Goal: Task Accomplishment & Management: Use online tool/utility

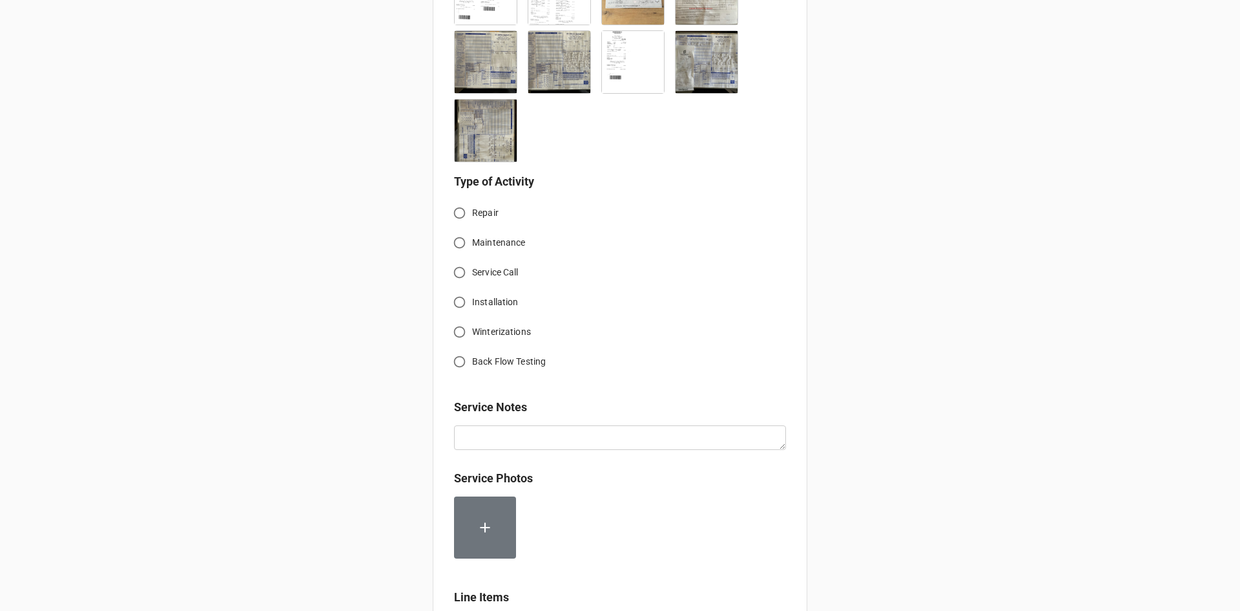
scroll to position [591, 0]
click at [459, 273] on input "Service Call" at bounding box center [459, 270] width 25 height 25
radio input "true"
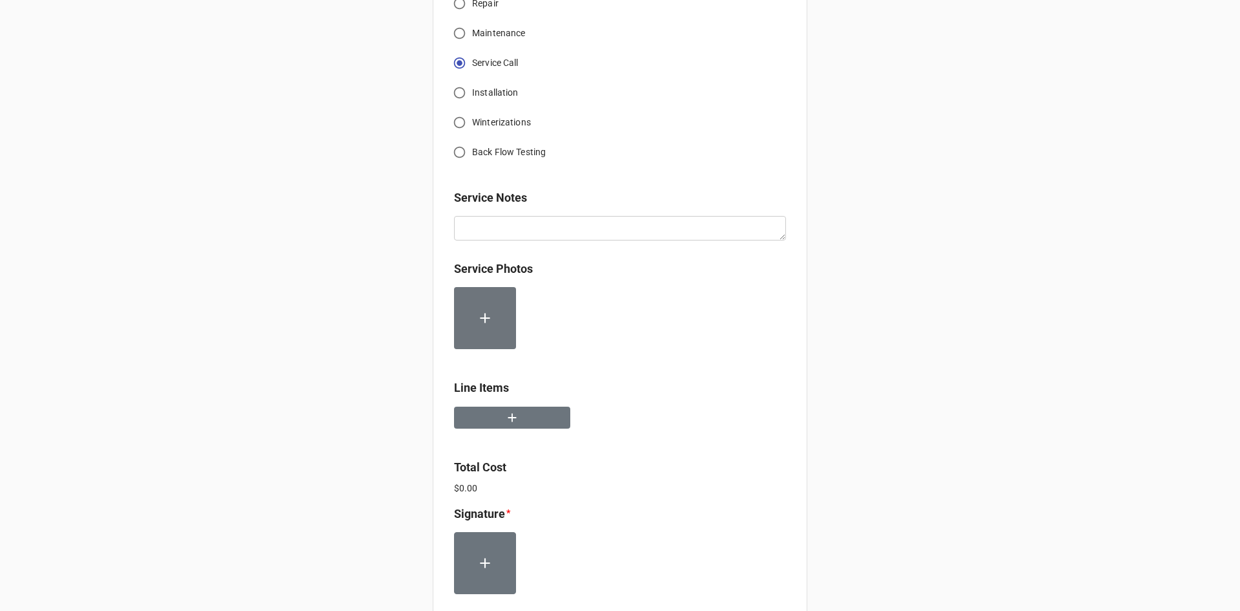
scroll to position [849, 0]
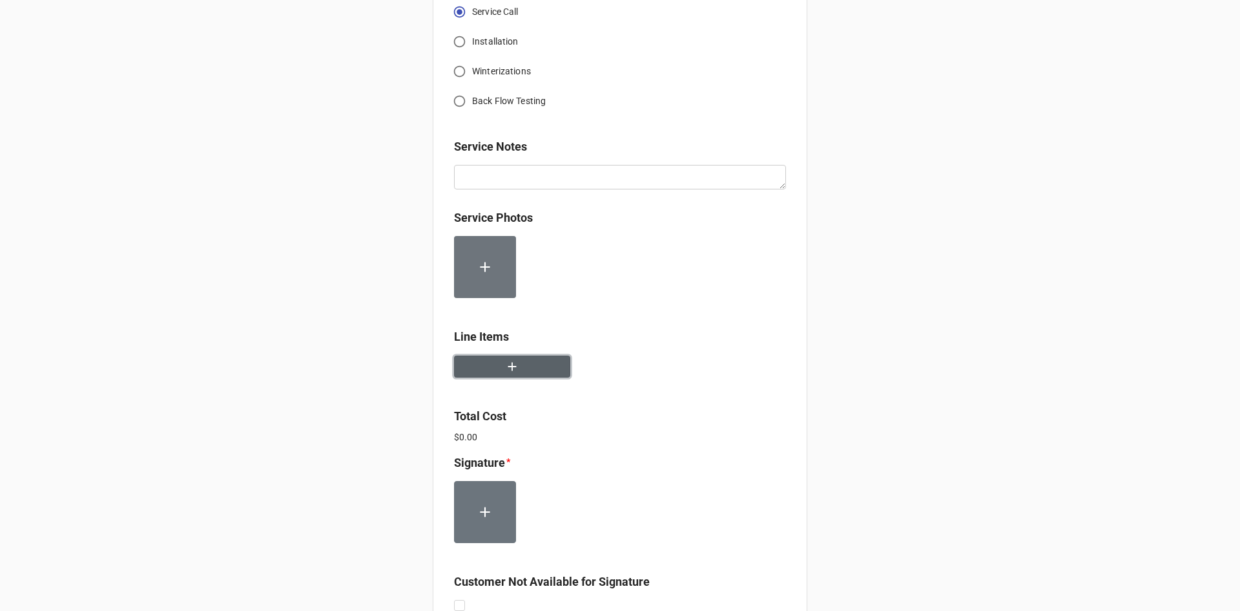
click at [518, 355] on button "button" at bounding box center [512, 366] width 116 height 23
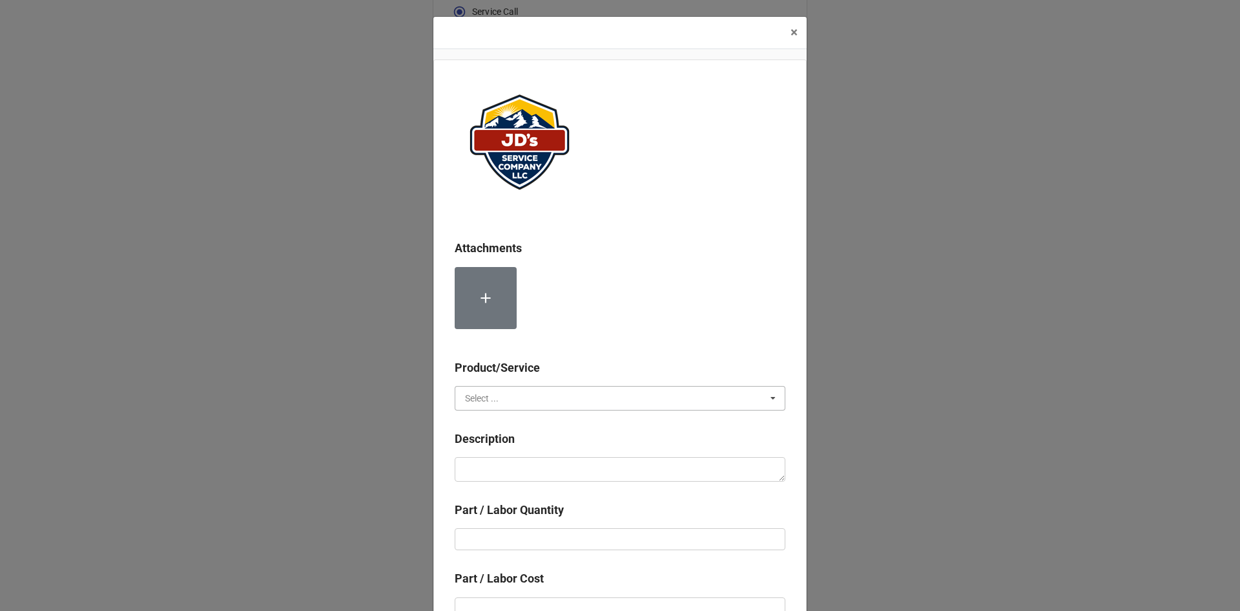
click at [565, 399] on input "text" at bounding box center [620, 397] width 329 height 23
click at [550, 426] on div "Services" at bounding box center [619, 422] width 329 height 24
click at [558, 470] on textarea at bounding box center [620, 469] width 331 height 25
paste textarea "8:00am-10:00am; Arrived to identify work to be completed by [PERSON_NAME] had n…"
type textarea "x"
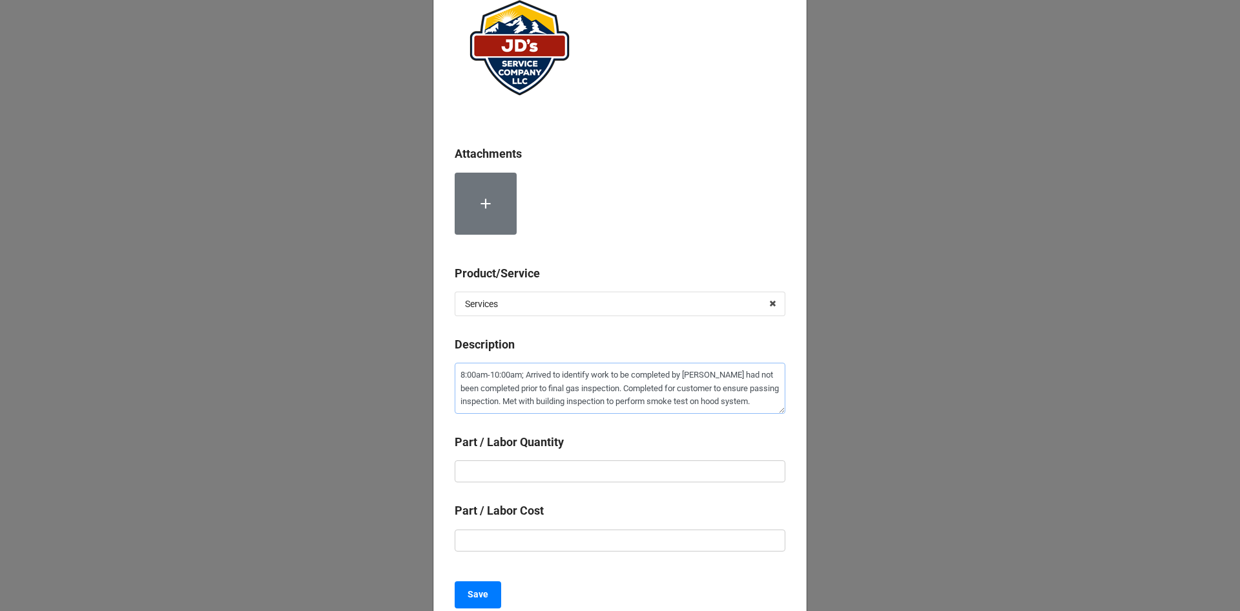
scroll to position [129, 0]
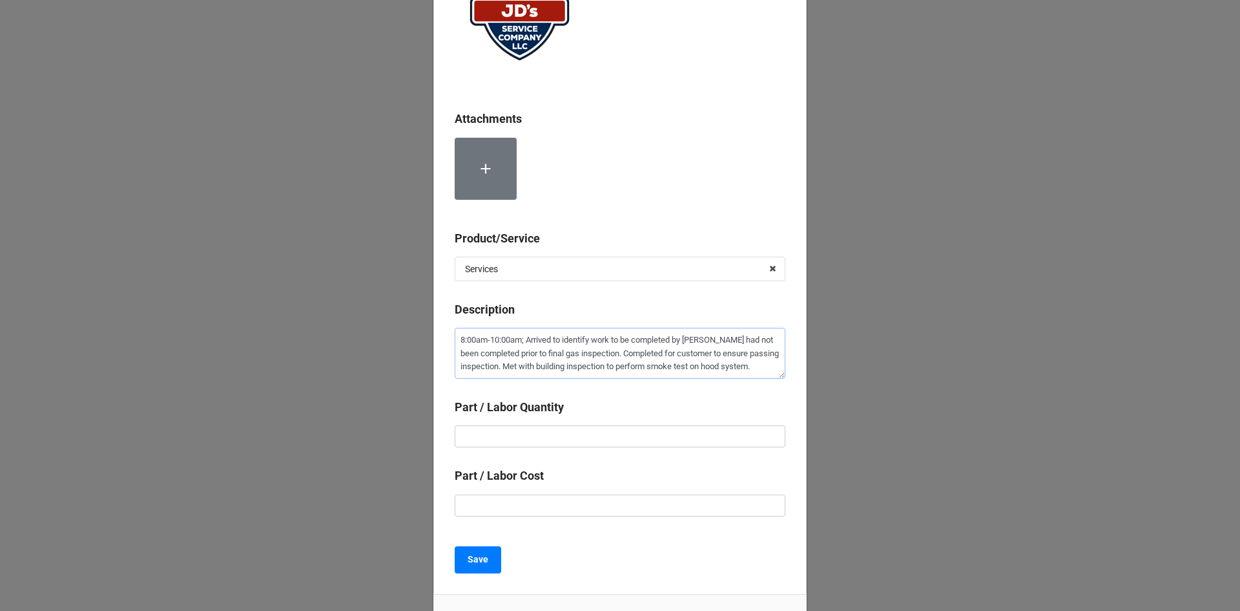
type textarea "8:00am-10:00am; Arrived to identify work to be completed by [PERSON_NAME] had n…"
click at [576, 444] on input "text" at bounding box center [620, 436] width 331 height 22
type textarea "x"
type input "2"
type textarea "x"
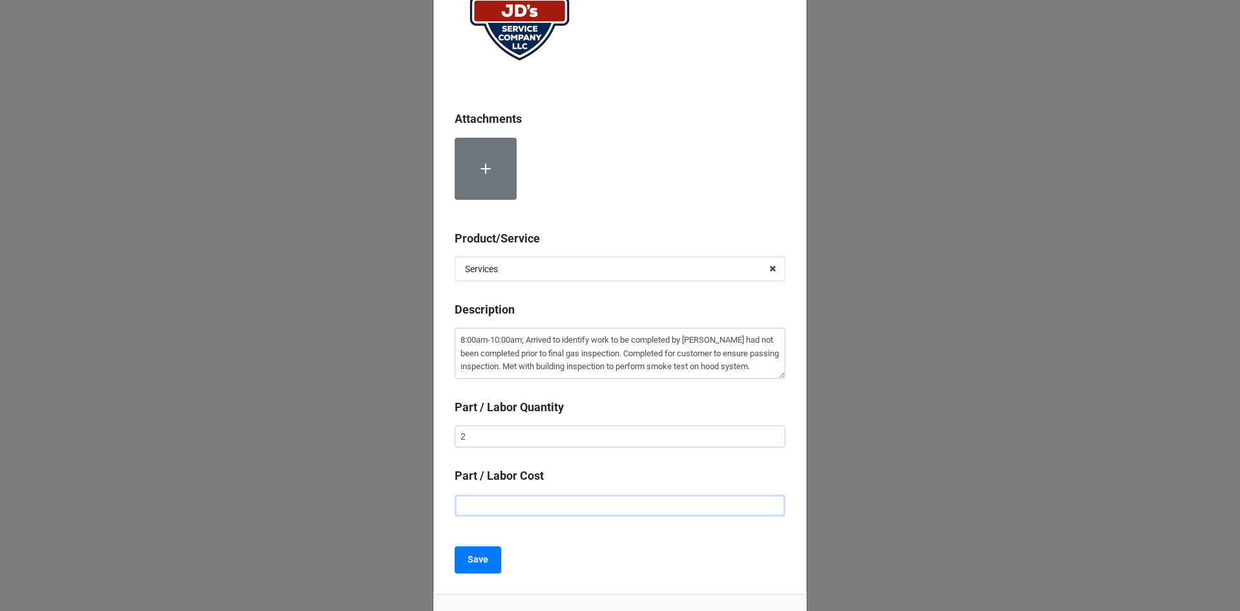
type input "$2.00"
type textarea "x"
type input "$22.00"
type textarea "x"
type input "$225.00"
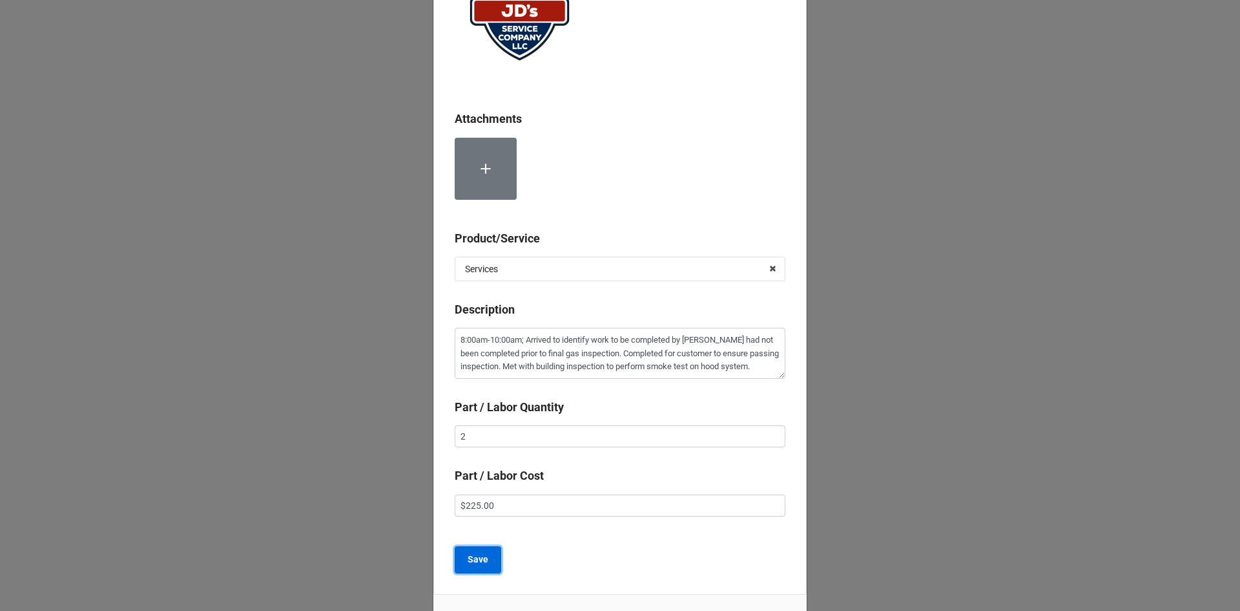
click at [473, 558] on b "Save" at bounding box center [478, 559] width 21 height 14
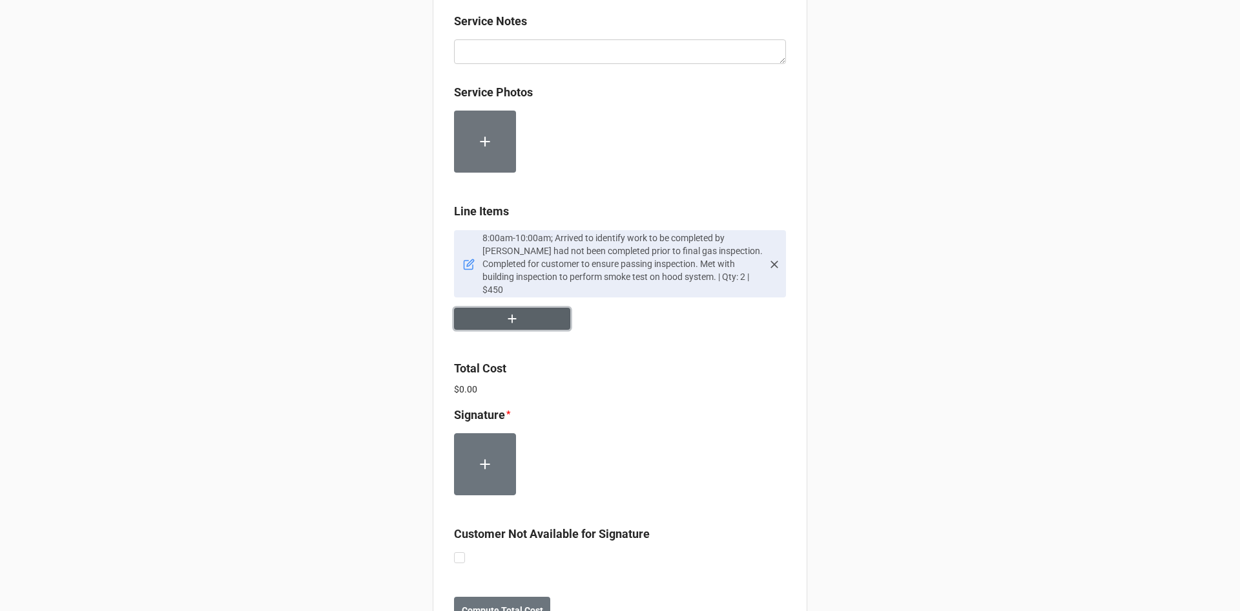
scroll to position [978, 0]
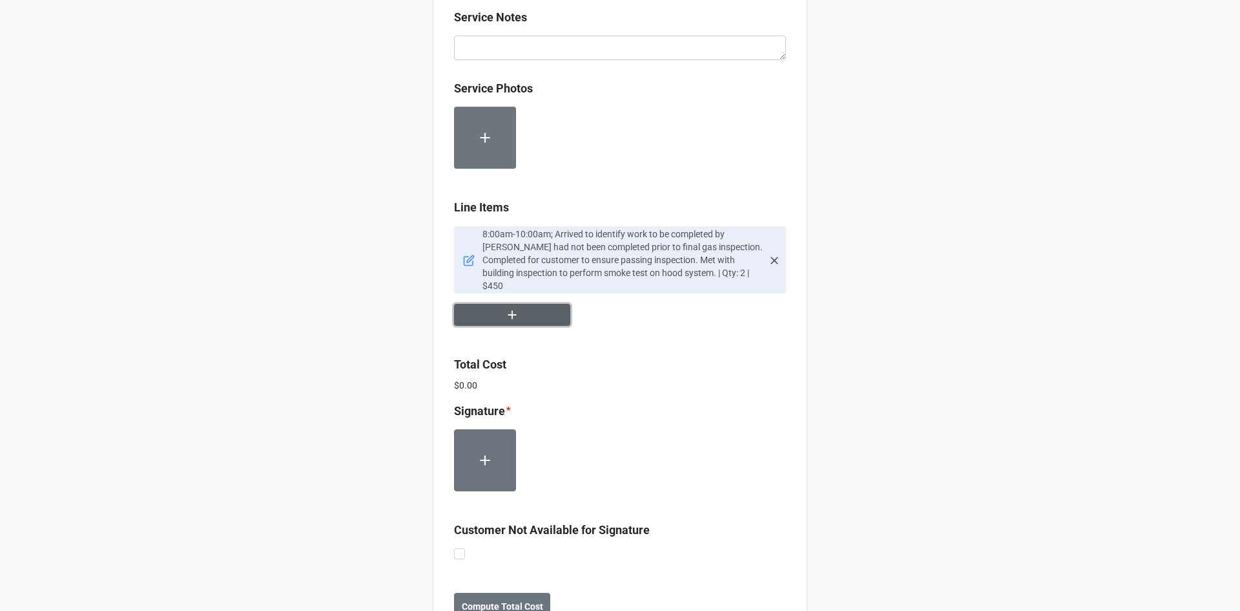
click at [505, 308] on icon "button" at bounding box center [512, 315] width 14 height 14
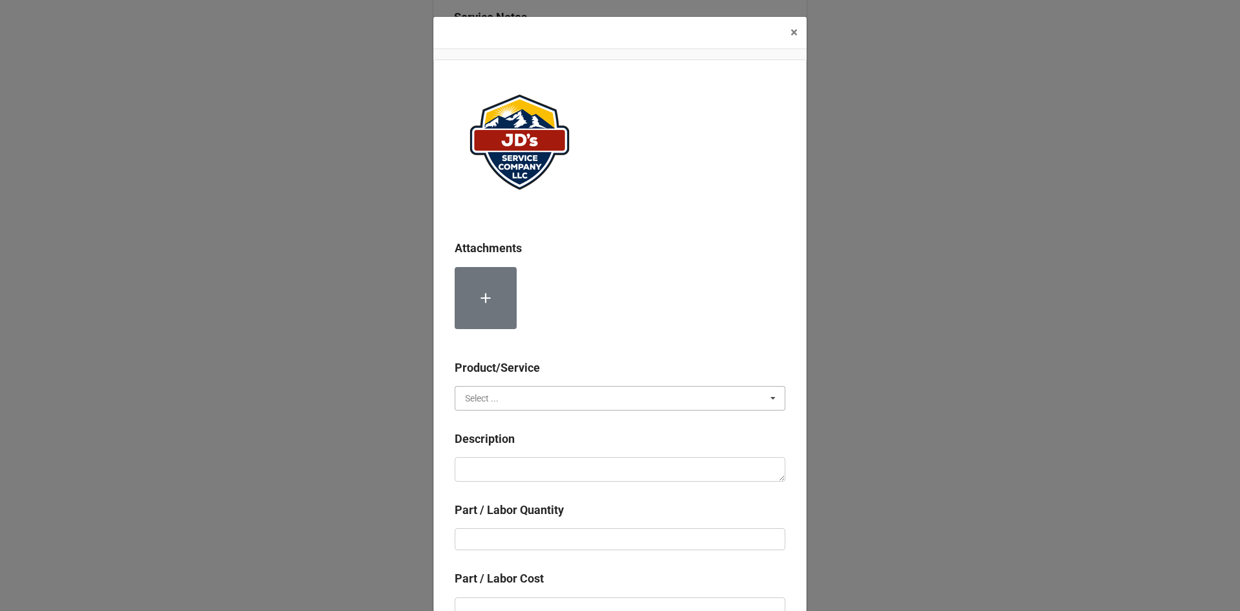
click at [507, 395] on input "text" at bounding box center [620, 397] width 329 height 23
click at [512, 445] on span "Material Cost" at bounding box center [493, 446] width 54 height 10
click at [516, 465] on textarea at bounding box center [620, 469] width 331 height 25
type textarea "x"
type textarea "C"
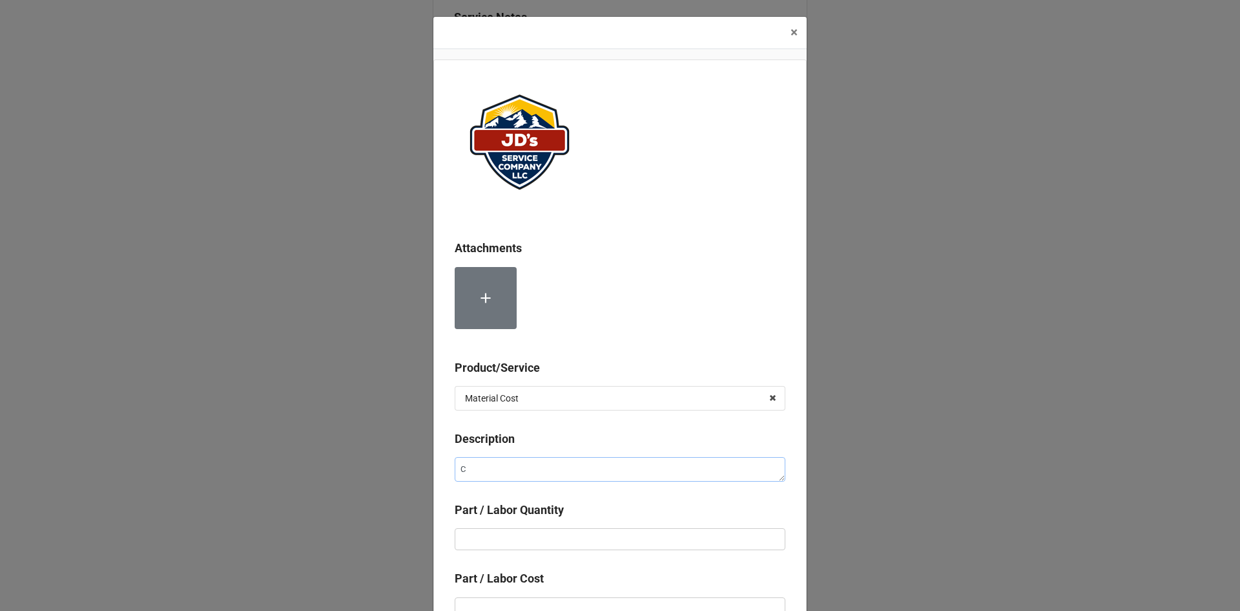
type textarea "x"
type textarea "Co"
type textarea "x"
type textarea "Com"
type textarea "x"
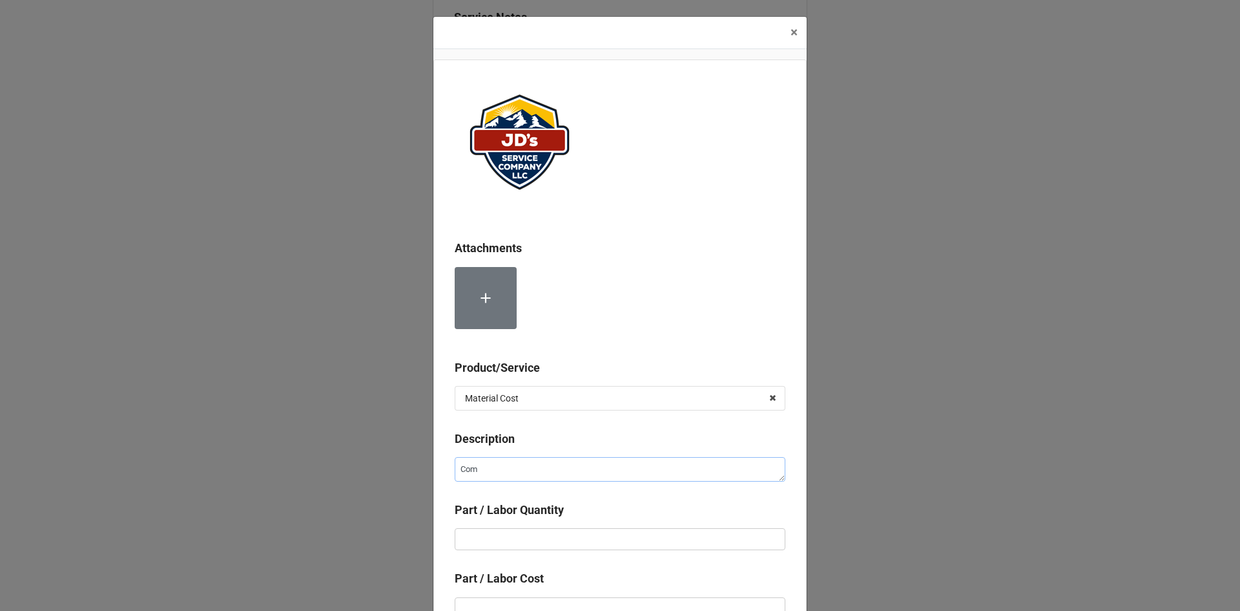
type textarea "Comm"
type textarea "x"
type textarea "Comme"
type textarea "x"
type textarea "Commer"
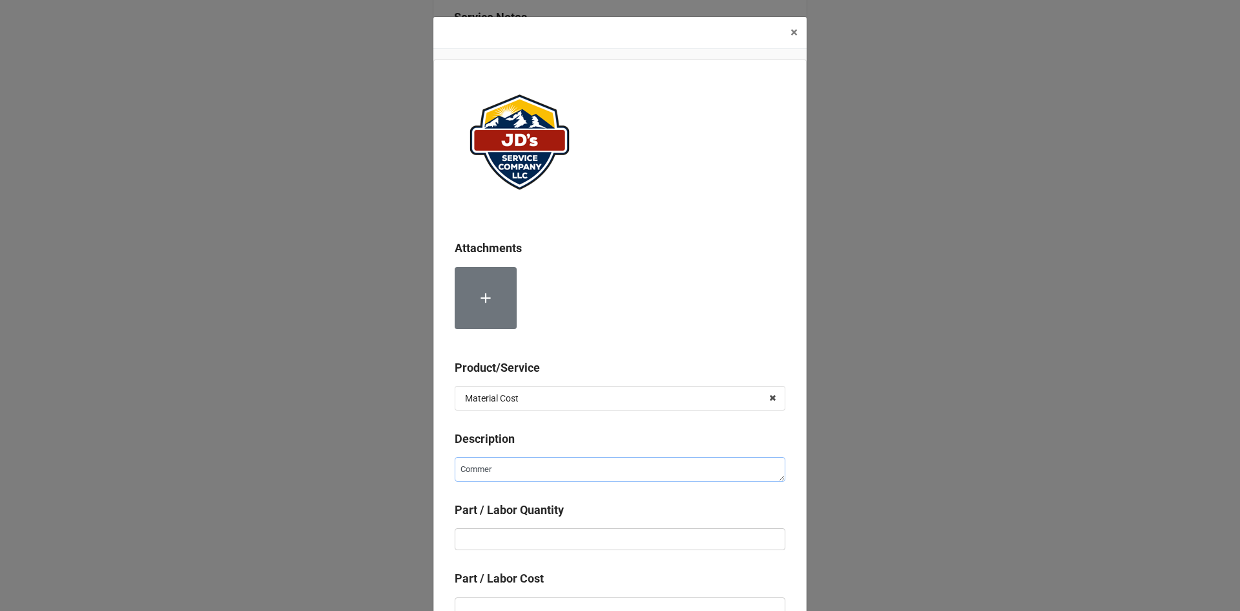
type textarea "x"
type textarea "Commerc"
type textarea "x"
type textarea "Commerci"
type textarea "x"
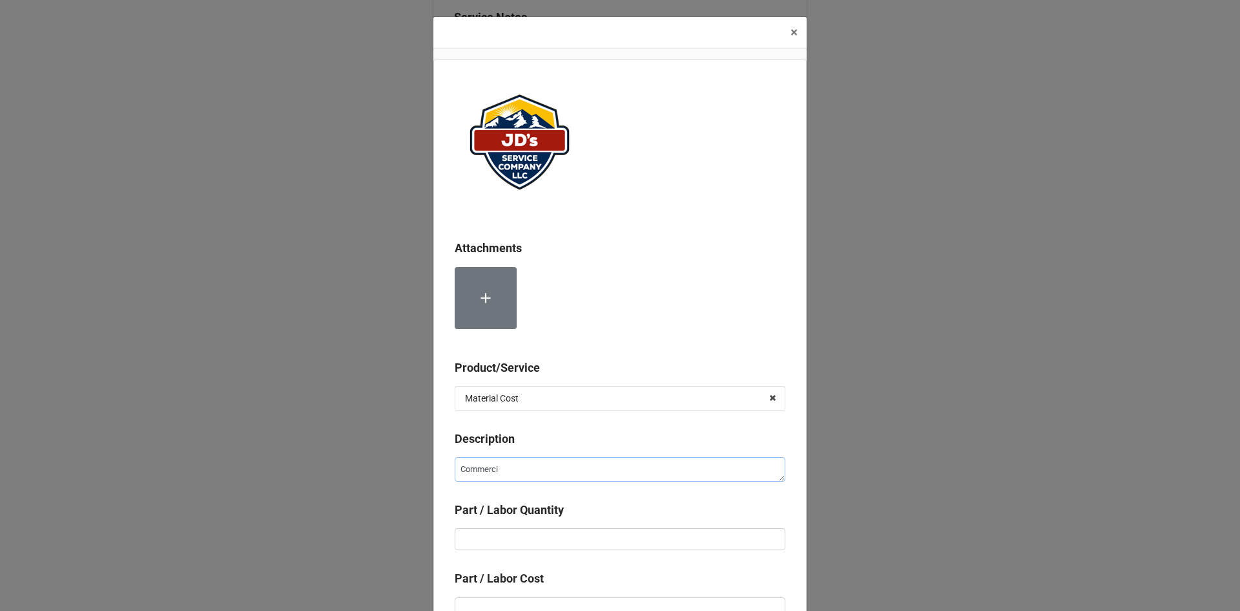
type textarea "Commercia"
type textarea "x"
type textarea "Commercial"
type textarea "x"
type textarea "Commercial"
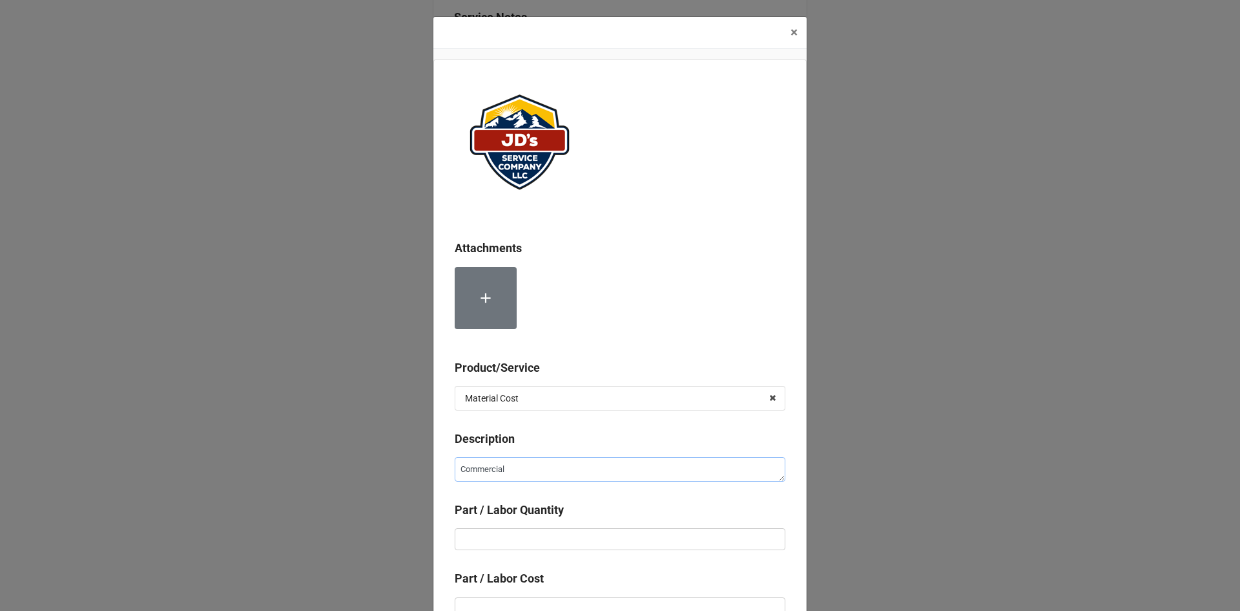
type textarea "x"
type textarea "Commercial G"
type textarea "x"
type textarea "Commercial Ga"
type textarea "x"
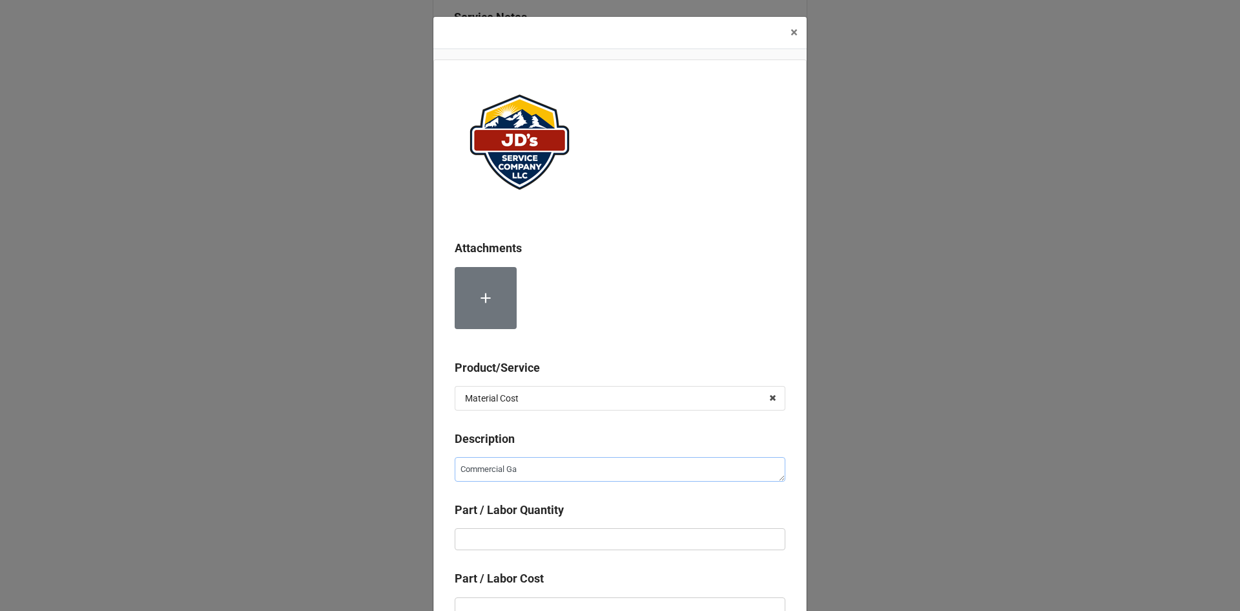
type textarea "Commercial Gas"
type textarea "x"
type textarea "Commercial Gas"
type textarea "x"
type textarea "Commercial Gas L"
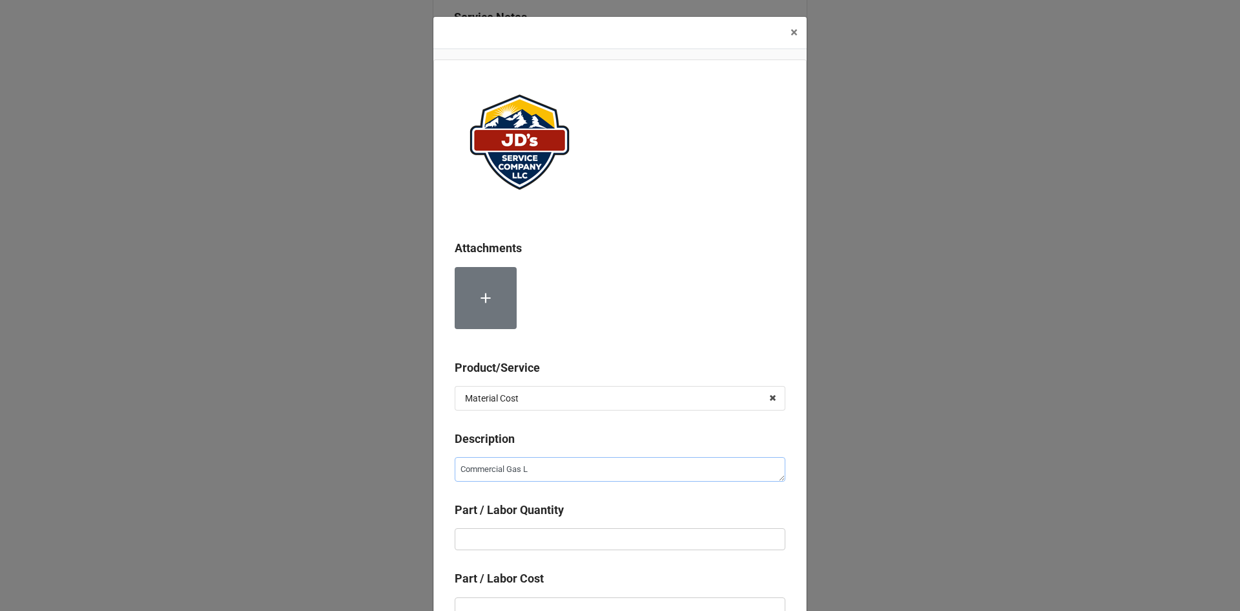
type textarea "x"
type textarea "Commercial Gas Li"
type textarea "x"
type textarea "Commercial Gas Lin"
type textarea "x"
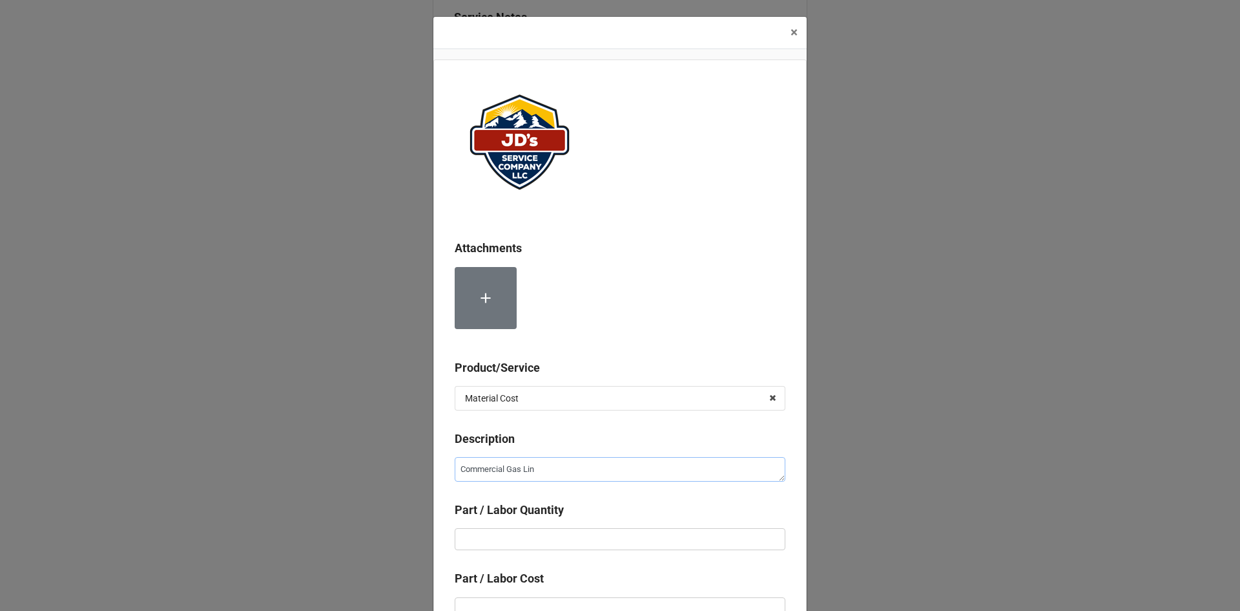
type textarea "Commercial Gas Line"
type textarea "x"
type textarea "Commercial Gas Line"
type textarea "x"
type textarea "Commercial Gas Line B"
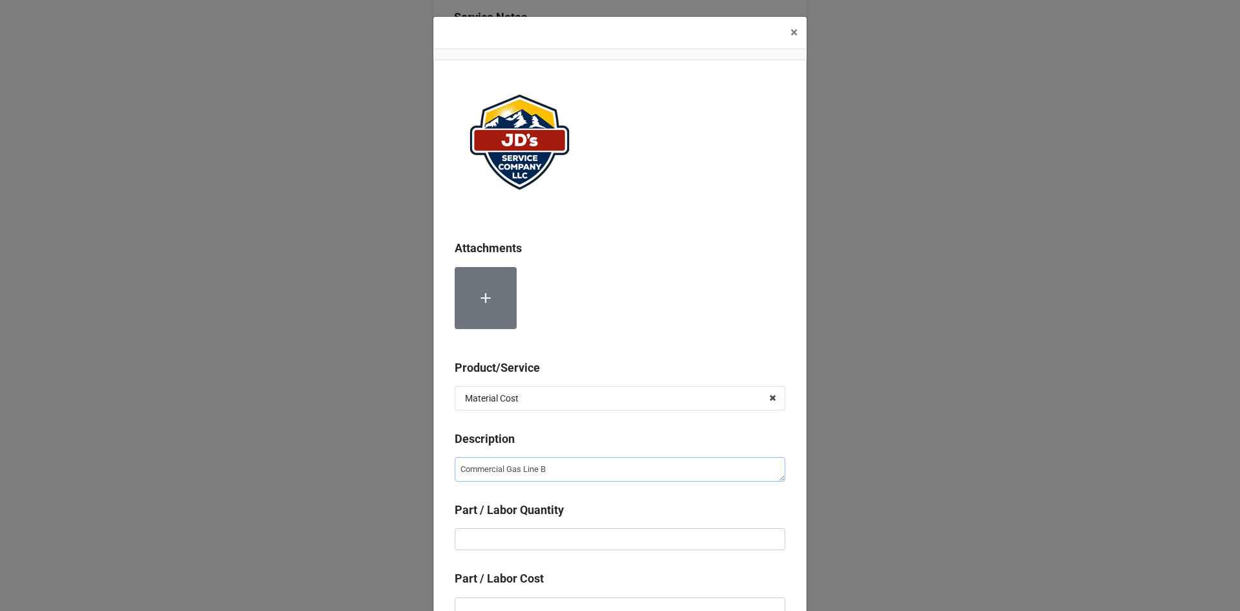
type textarea "x"
type textarea "Commercial Gas Line Bu"
type textarea "x"
type textarea "Commercial Gas Line [PERSON_NAME]"
type textarea "x"
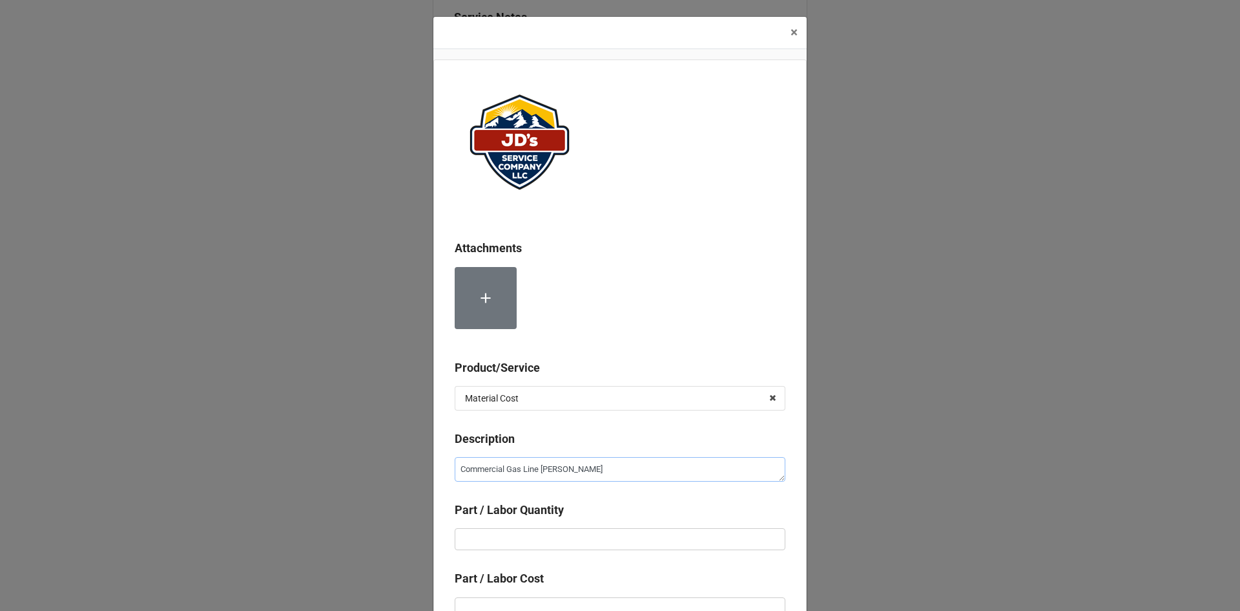
type textarea "Commercial Gas Line Buil"
type textarea "x"
type textarea "Commercial Gas Line Build"
type textarea "x"
type textarea "Commercial Gas Line Buildi"
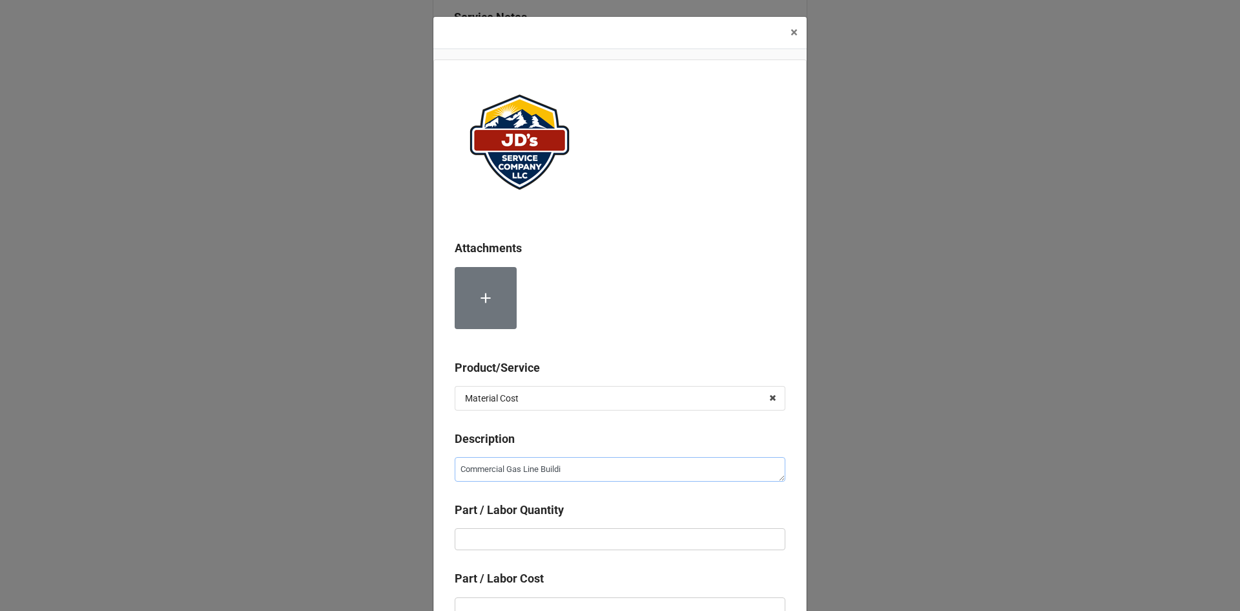
type textarea "x"
type textarea "Commercial Gas Line Buildin"
type textarea "x"
type textarea "Commercial Gas Line Building"
type textarea "x"
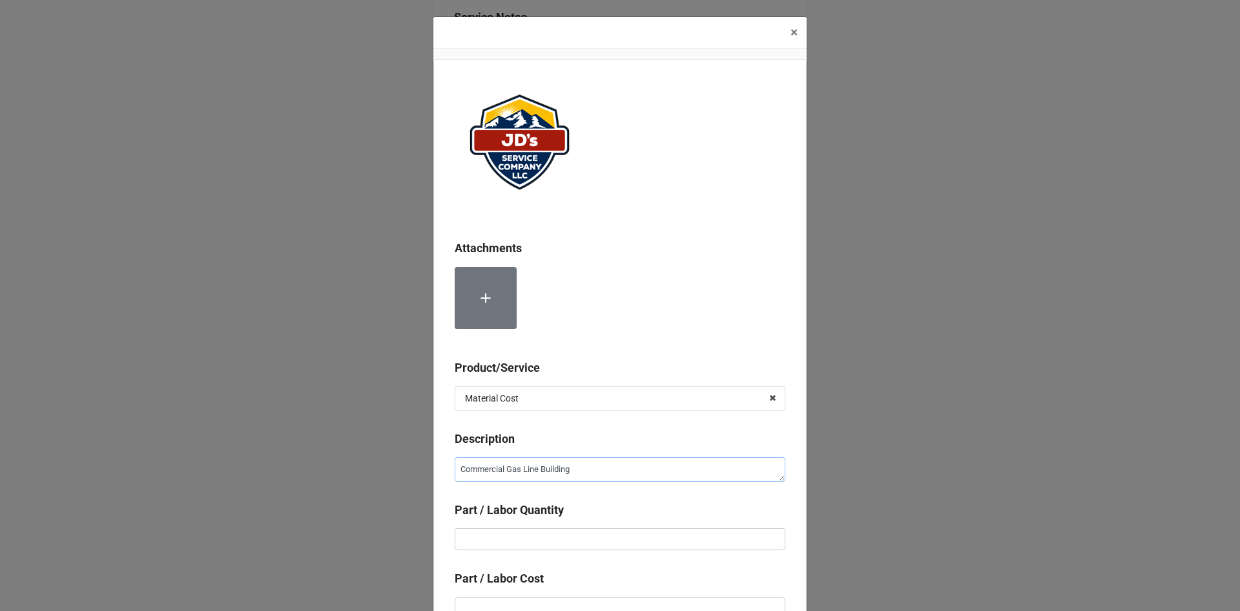
type textarea "Commercial Gas Line Building"
type textarea "x"
type textarea "Commercial Gas Line Building P"
type textarea "x"
type textarea "Commercial Gas Line Building Pe"
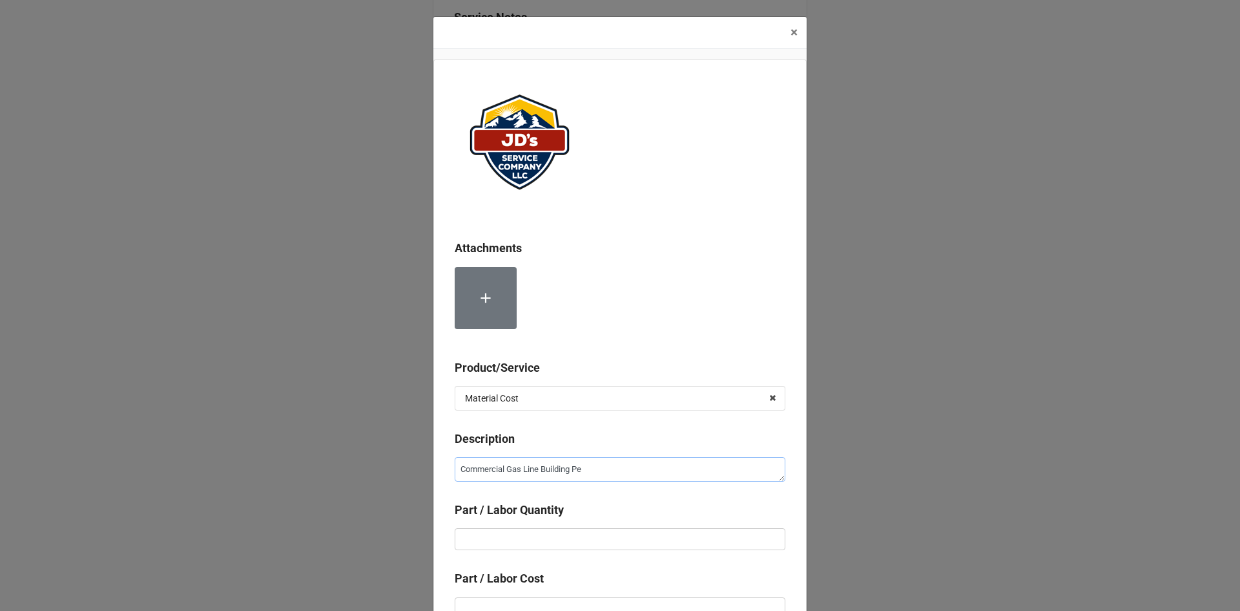
type textarea "x"
type textarea "Commercial Gas Line Building Per"
type textarea "x"
type textarea "Commercial Gas Line Building Perm"
type textarea "x"
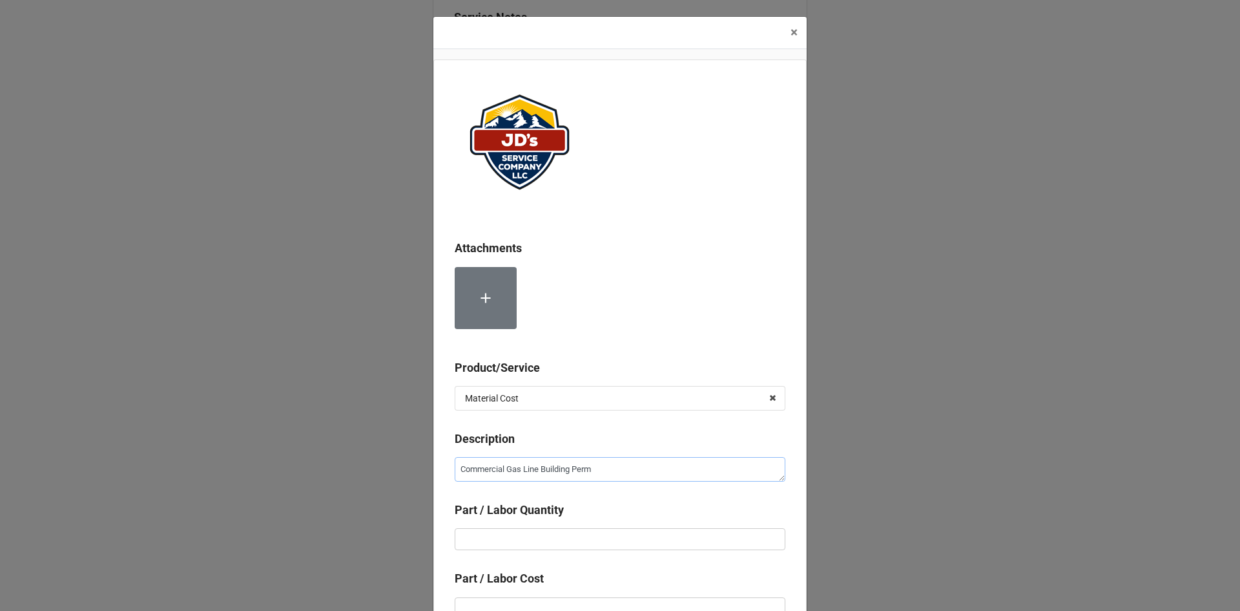
type textarea "Commercial Gas Line Building Permi"
type textarea "x"
type textarea "Commercial Gas Line Building Permit"
type textarea "x"
type input "1"
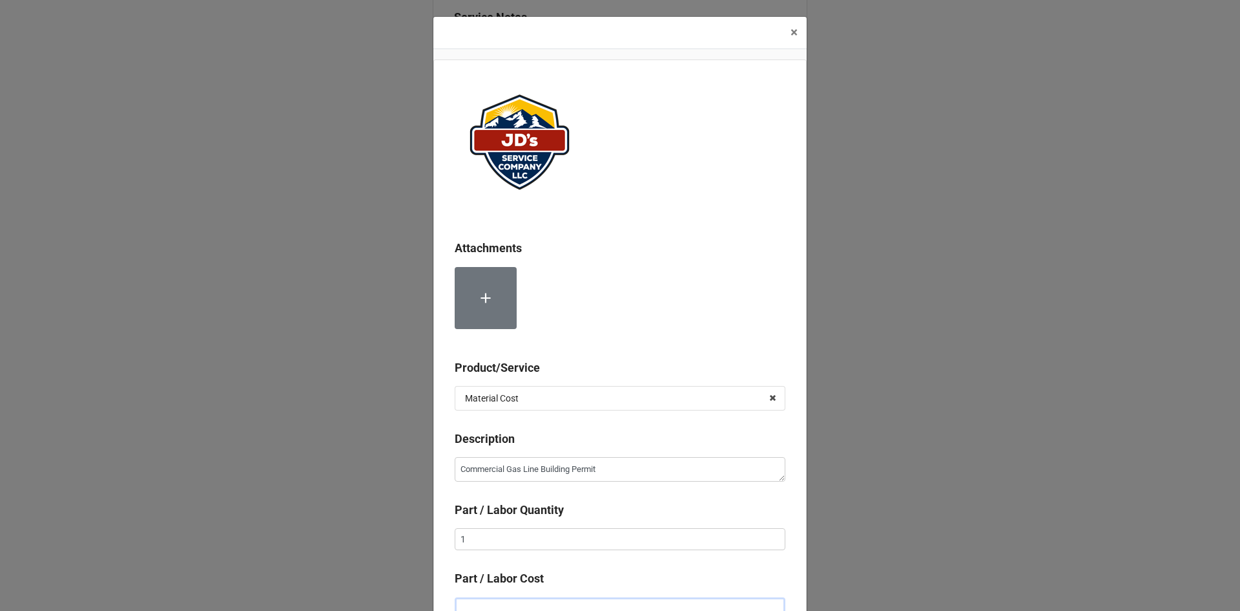
scroll to position [8, 0]
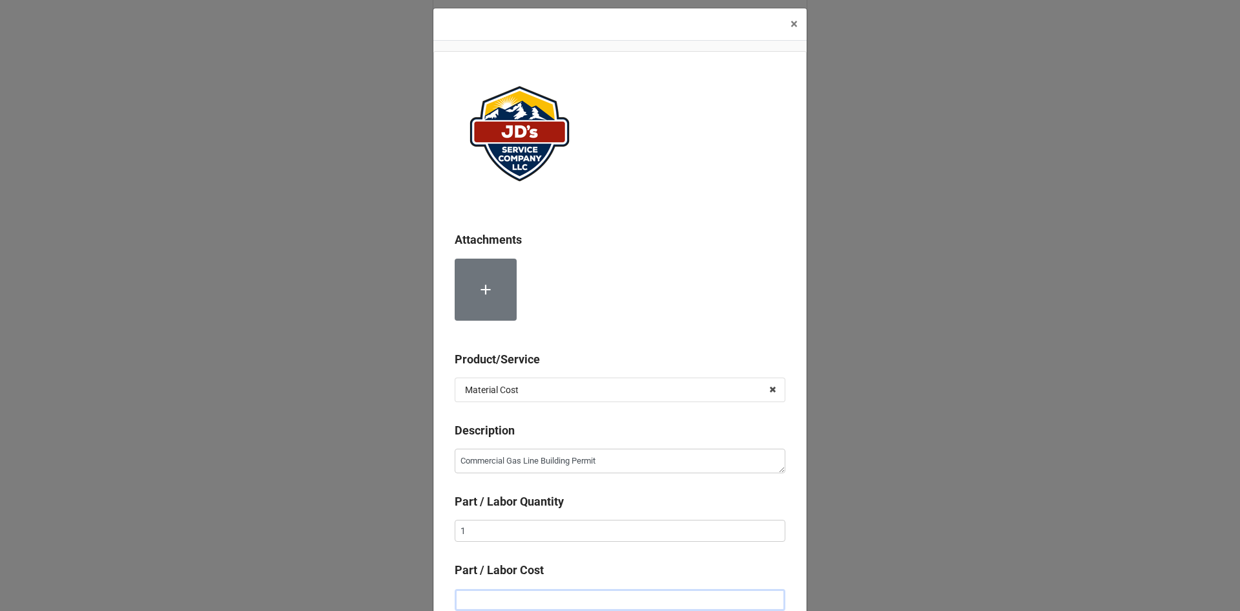
type textarea "x"
type input "$6.00"
type textarea "x"
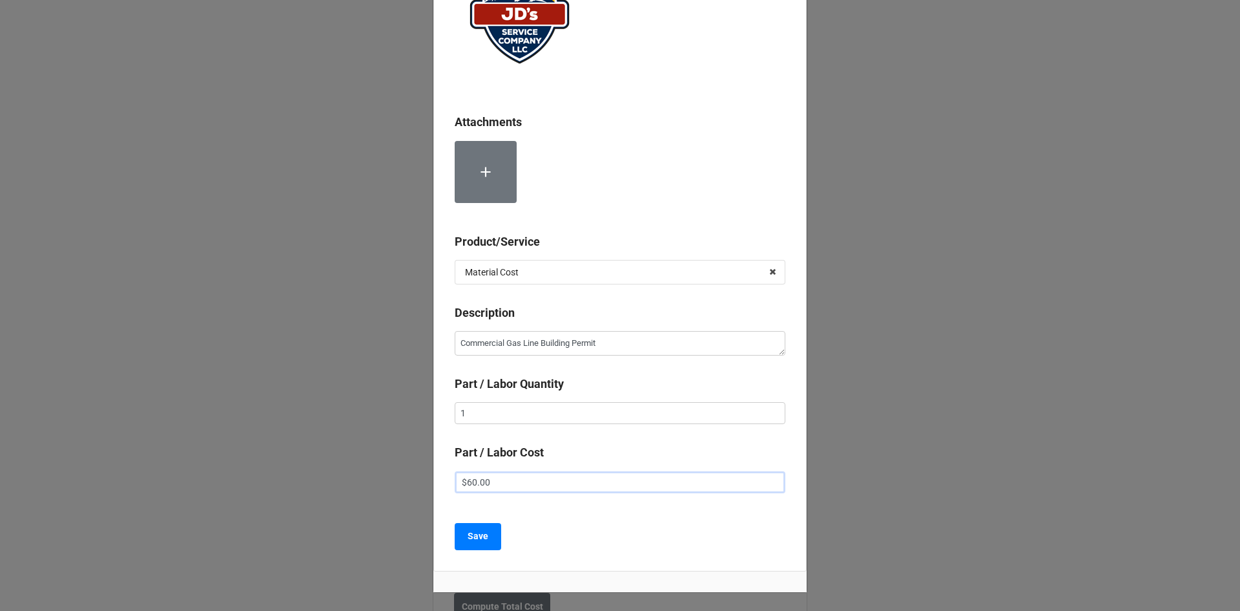
scroll to position [138, 0]
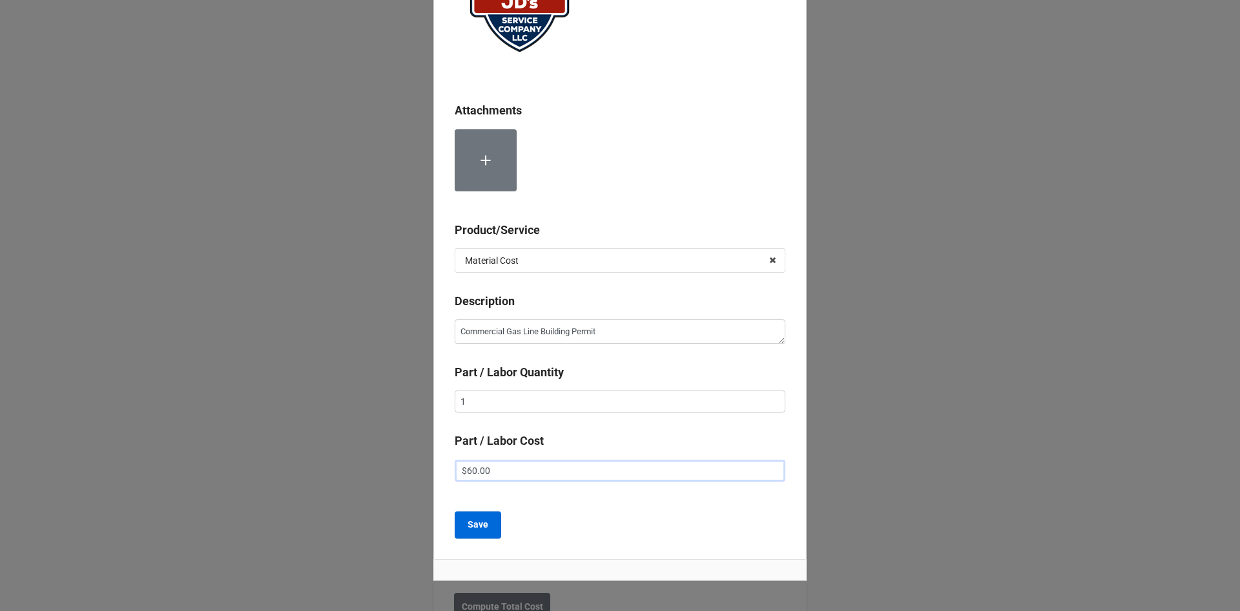
type input "$60.00"
click at [478, 527] on b "Save" at bounding box center [478, 525] width 21 height 14
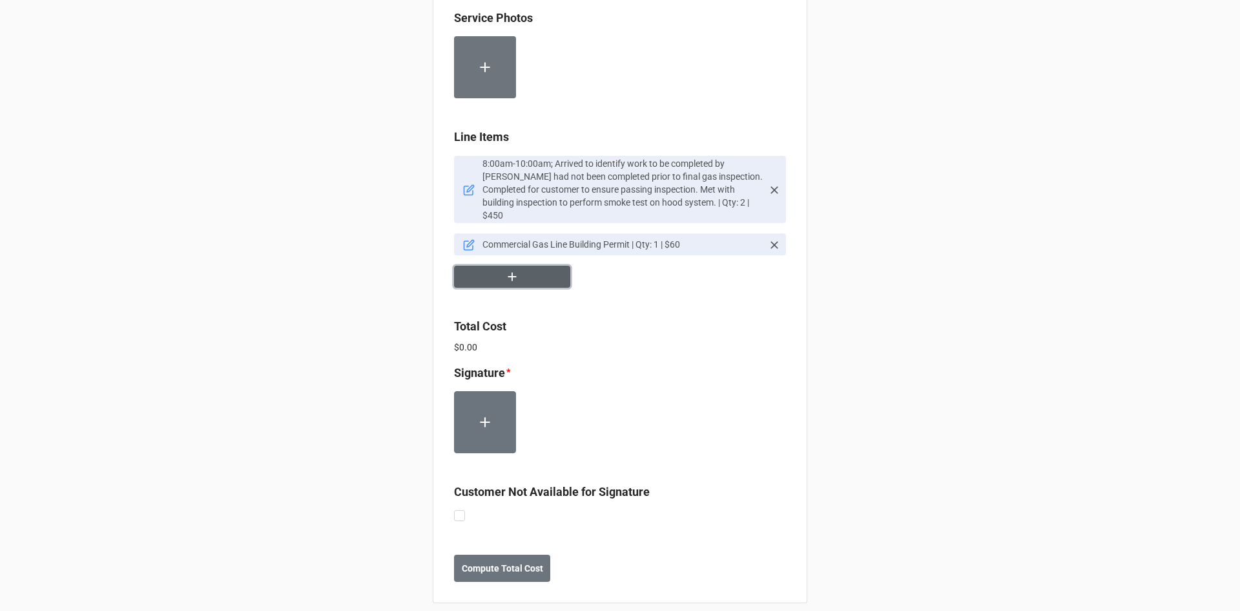
scroll to position [1049, 0]
click at [457, 509] on label at bounding box center [459, 509] width 11 height 0
checkbox input "true"
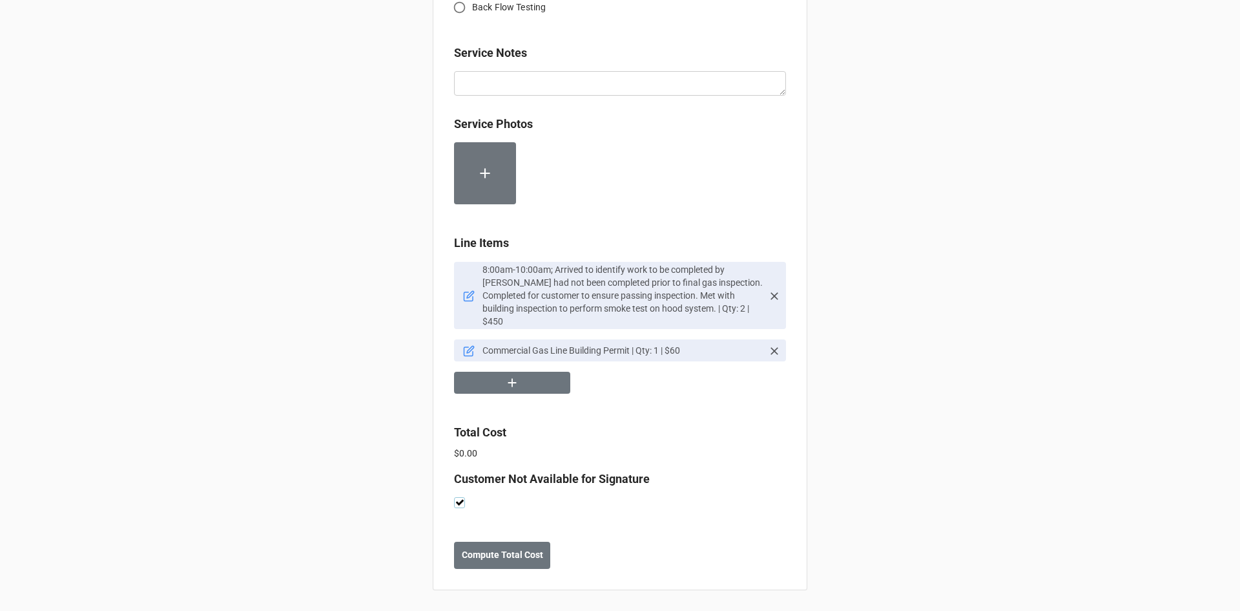
scroll to position [930, 0]
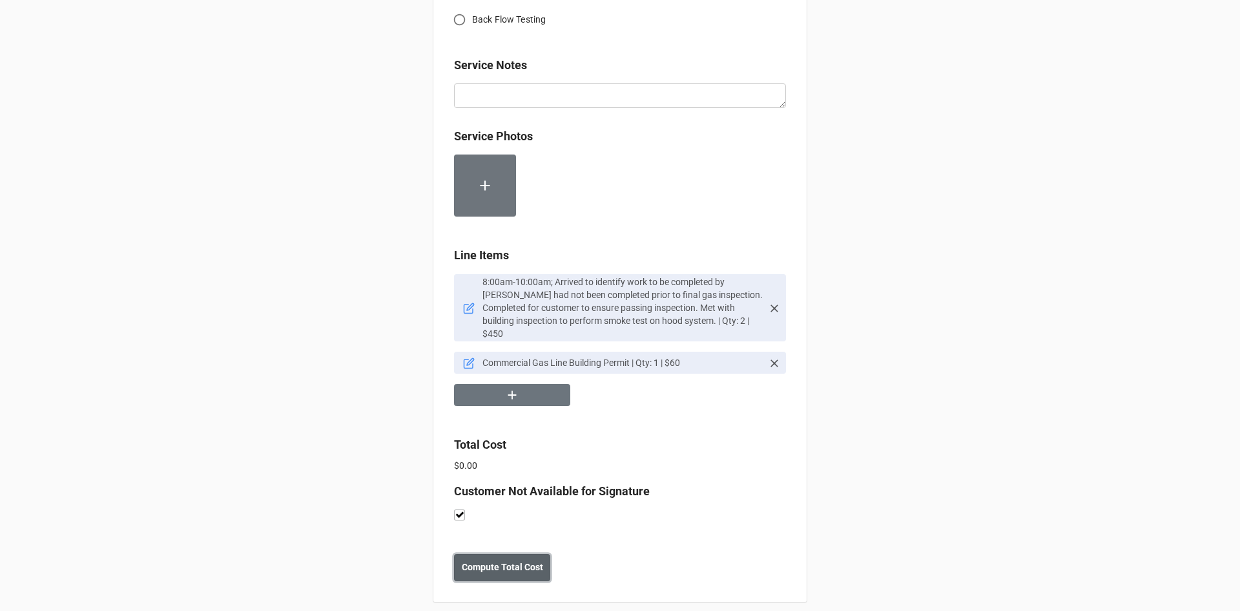
click at [534, 560] on b "Compute Total Cost" at bounding box center [502, 567] width 81 height 14
click at [467, 560] on b "Save" at bounding box center [477, 567] width 21 height 14
